Goal: Information Seeking & Learning: Learn about a topic

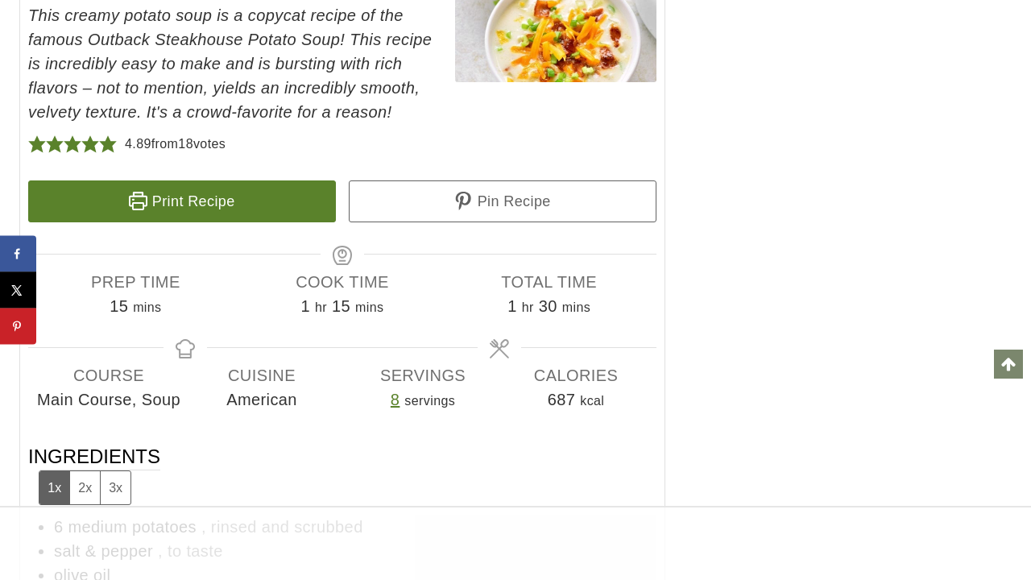
scroll to position [7679, 0]
